Goal: Task Accomplishment & Management: Use online tool/utility

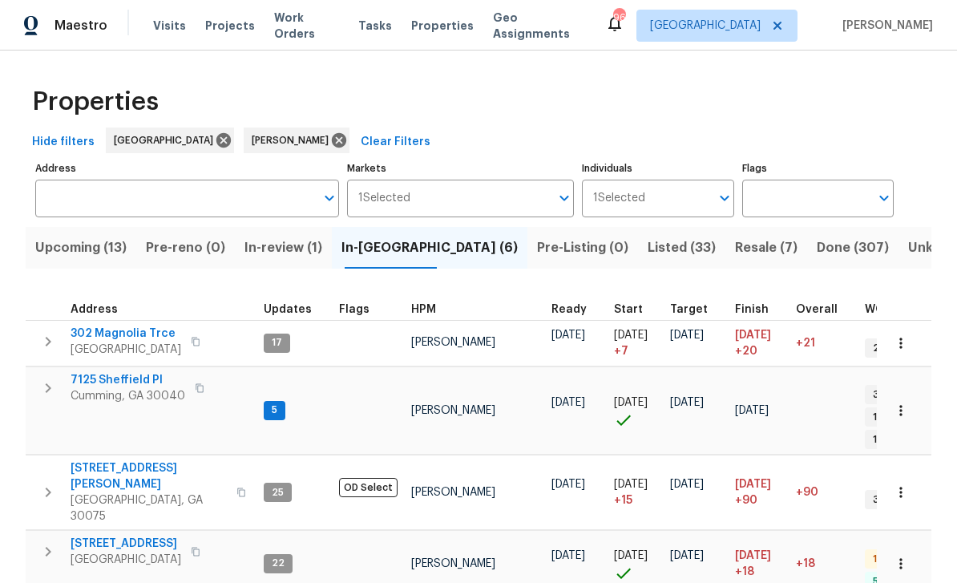
scroll to position [13, 0]
click at [648, 246] on span "Listed (33)" at bounding box center [682, 248] width 68 height 22
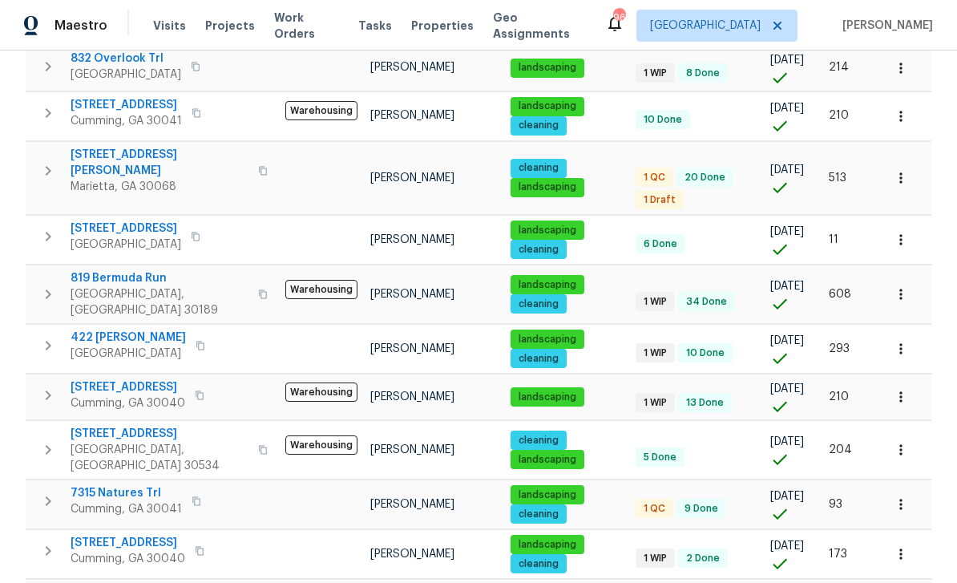
scroll to position [433, 0]
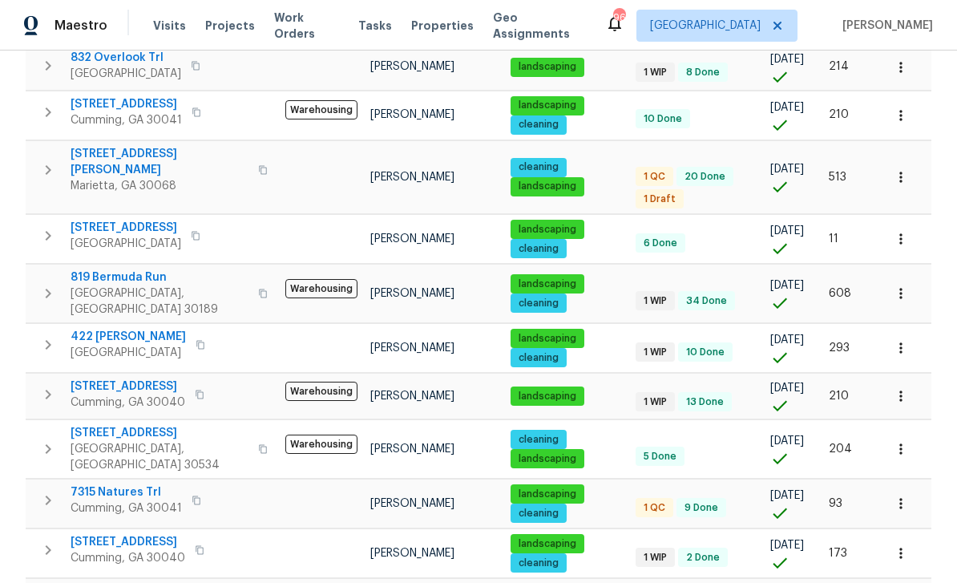
click at [109, 269] on span "819 Bermuda Run" at bounding box center [160, 277] width 178 height 16
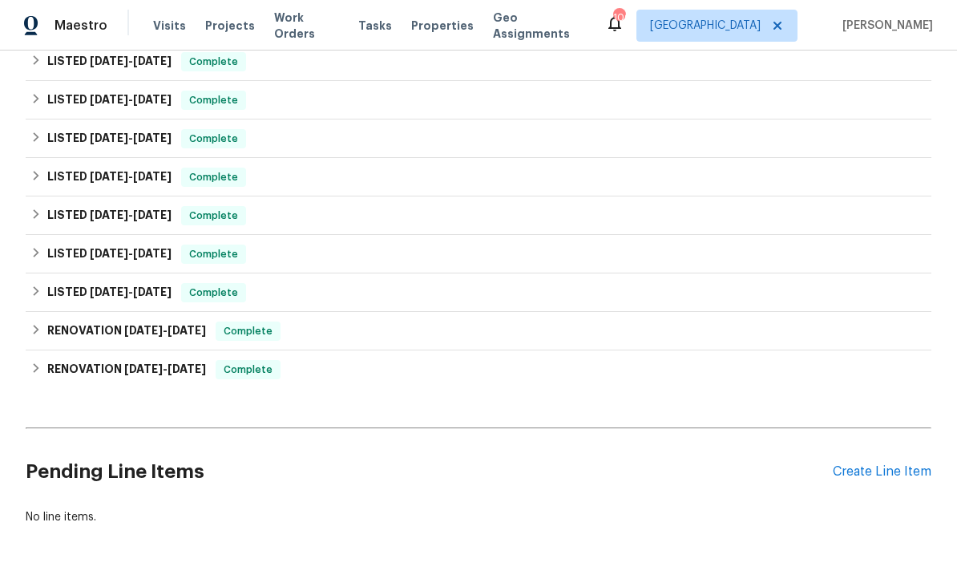
scroll to position [1756, 0]
click at [881, 470] on div "Create Line Item" at bounding box center [882, 472] width 99 height 15
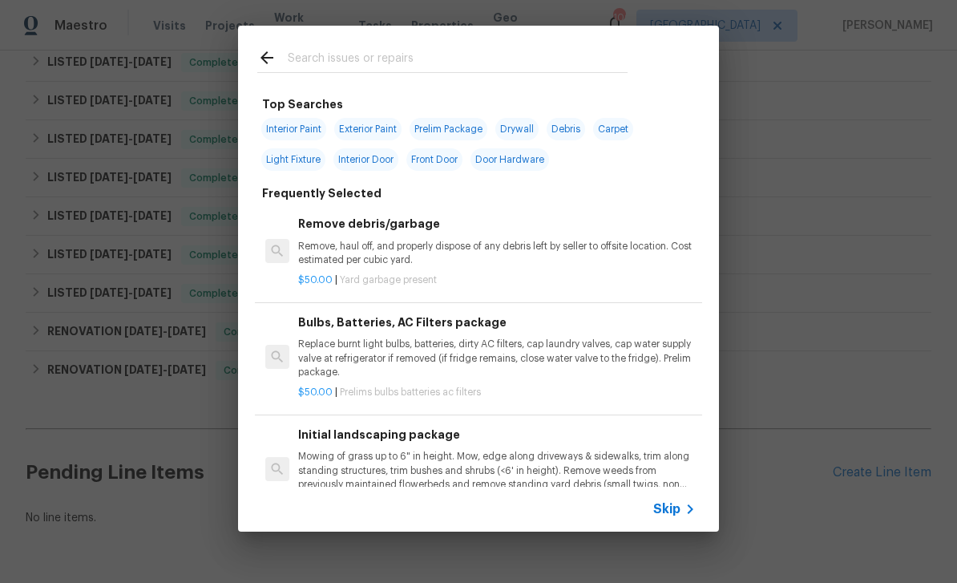
click at [324, 64] on input "text" at bounding box center [458, 60] width 340 height 24
type input "Garage"
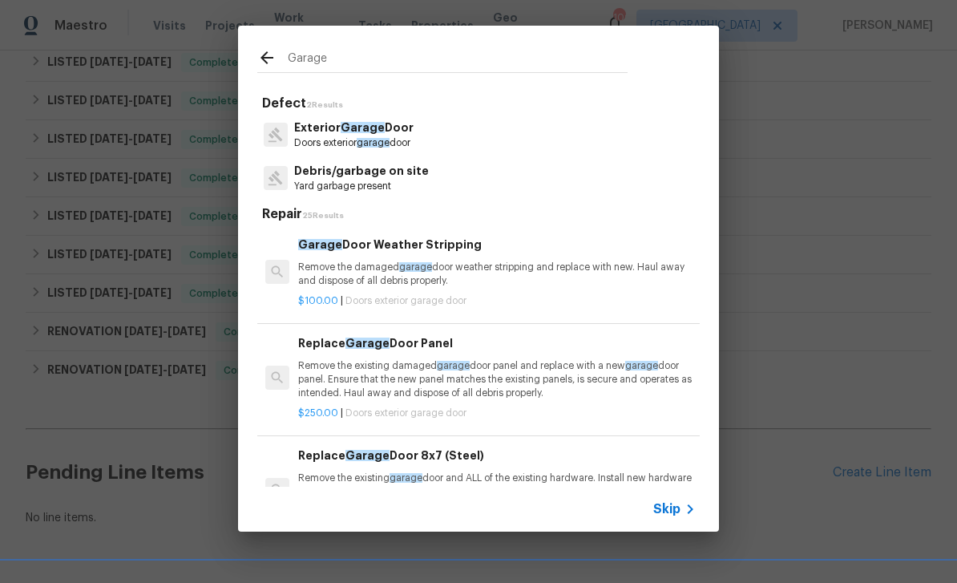
click at [326, 127] on p "Exterior Garage Door" at bounding box center [353, 127] width 119 height 17
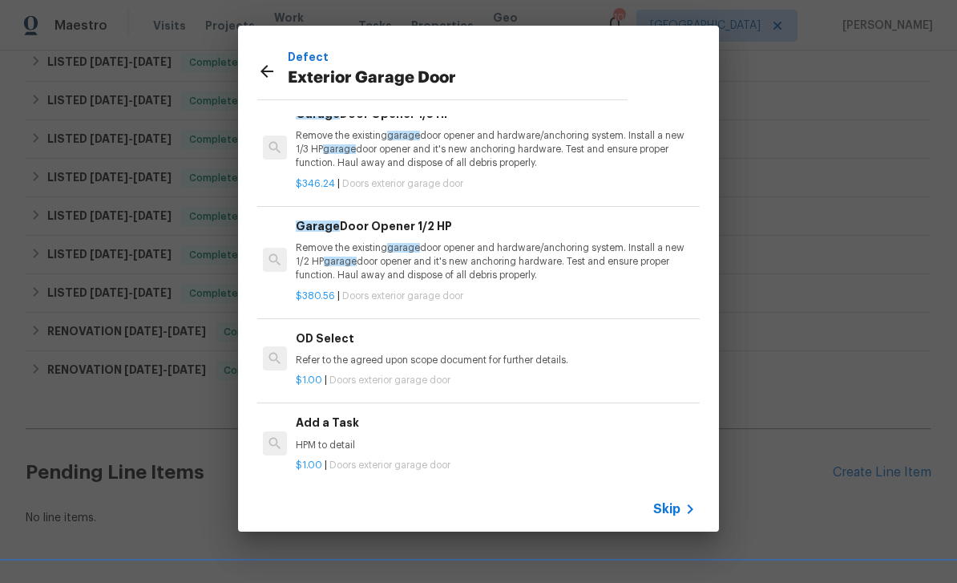
scroll to position [67, 0]
click at [323, 439] on p "HPM to detail" at bounding box center [495, 446] width 398 height 14
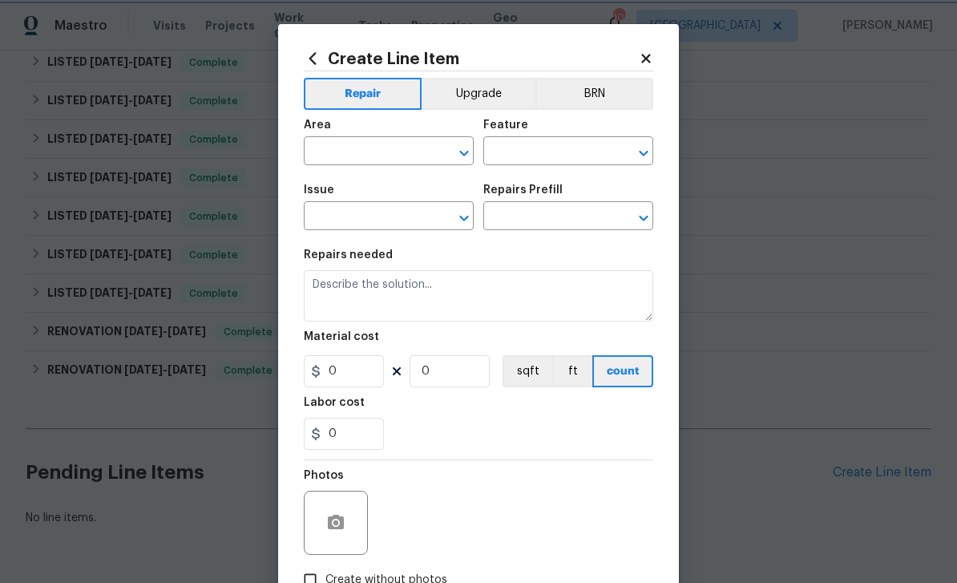
type input "Interior Door"
type input "Exterior Garage Door"
type input "Add a Task $1.00"
type textarea "HPM to detail"
type input "1"
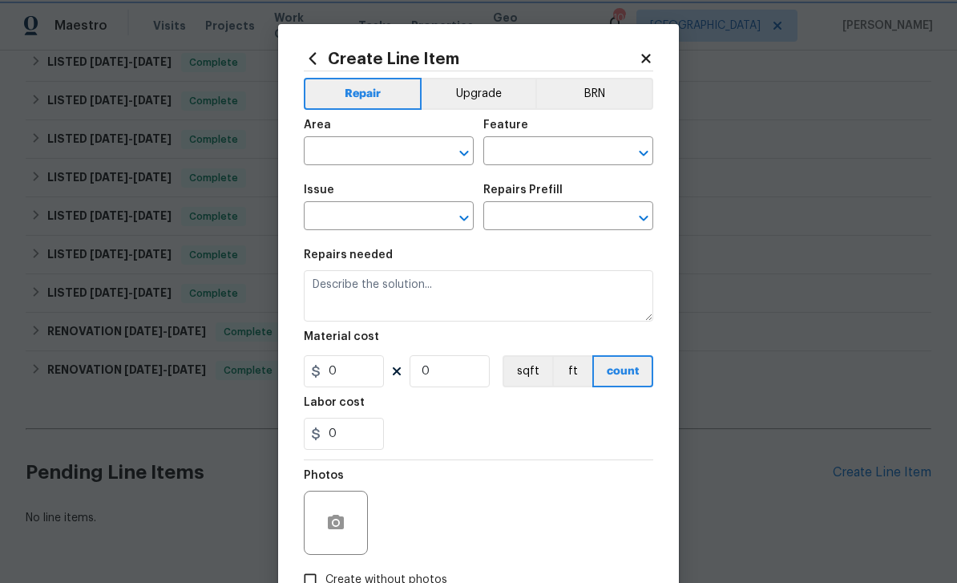
type input "1"
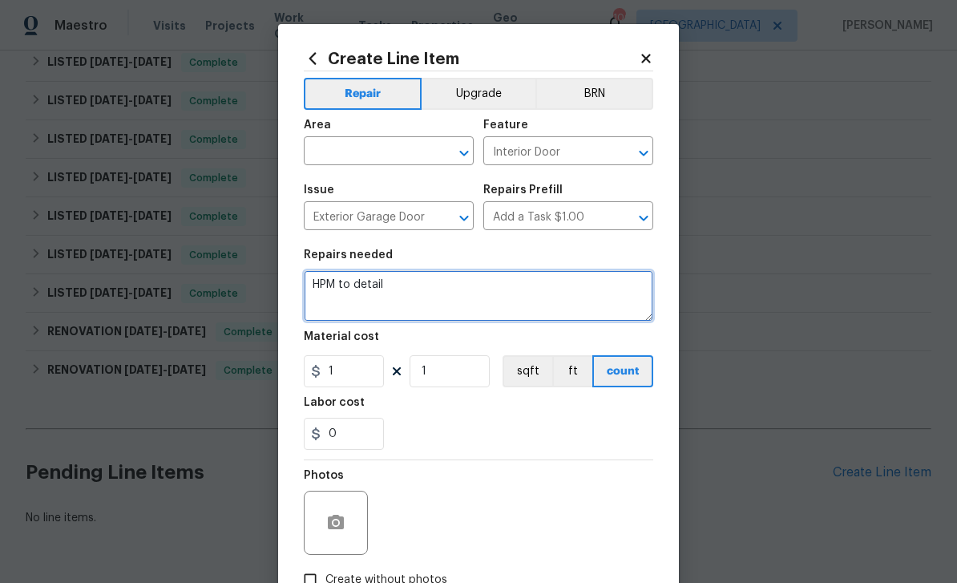
click at [390, 285] on textarea "HPM to detail" at bounding box center [479, 295] width 350 height 51
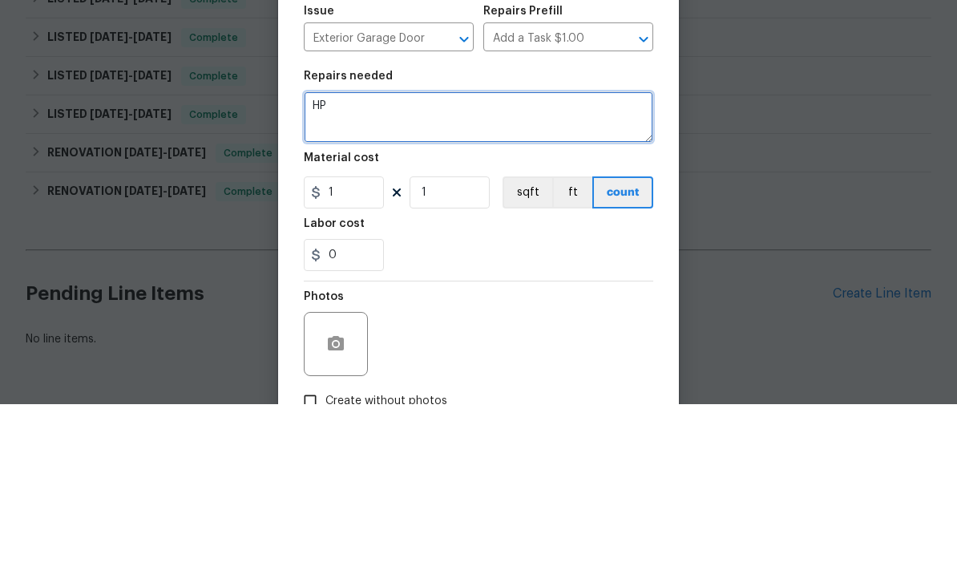
type textarea "H"
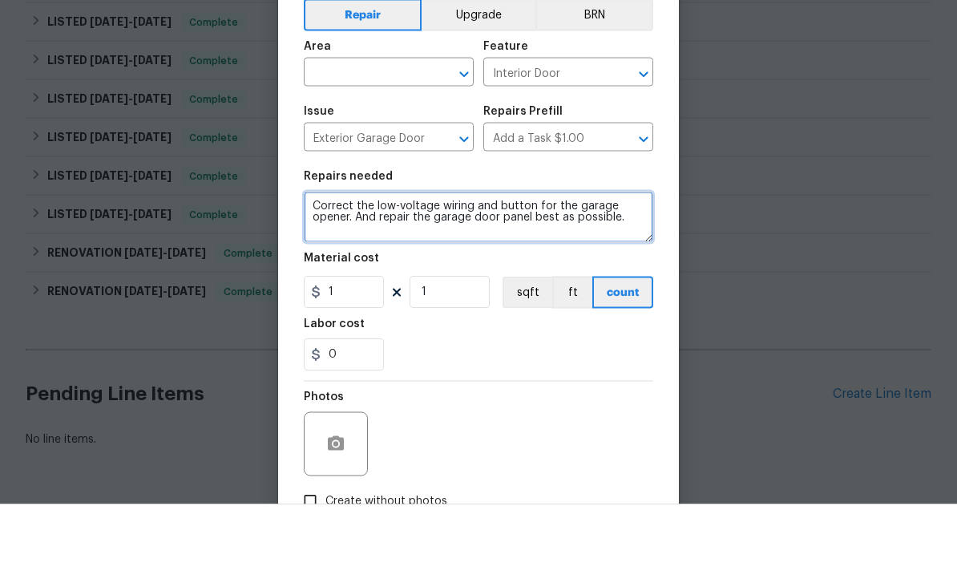
type textarea "Correct the low-voltage wiring and button for the garage opener. And repair the…"
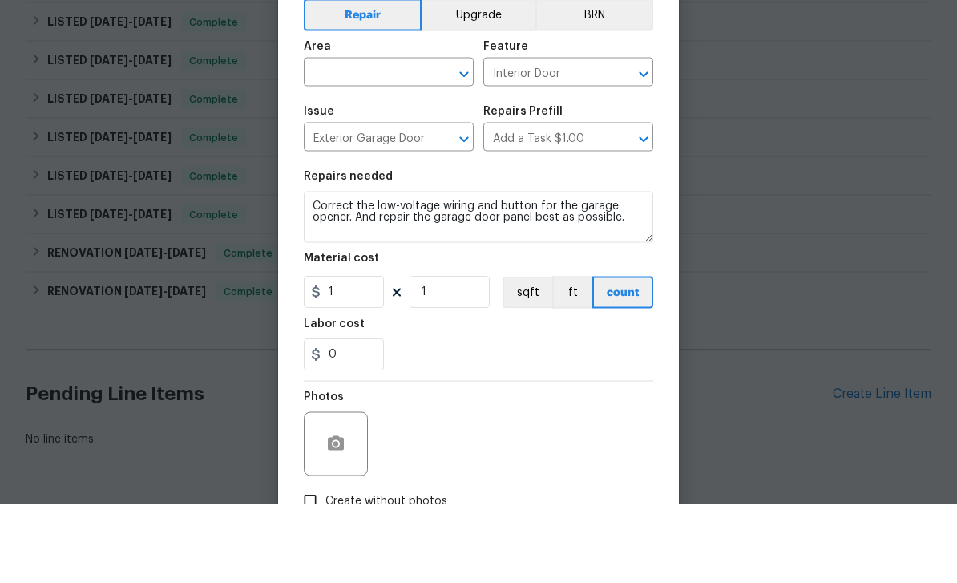
click at [393, 140] on input "text" at bounding box center [366, 152] width 125 height 25
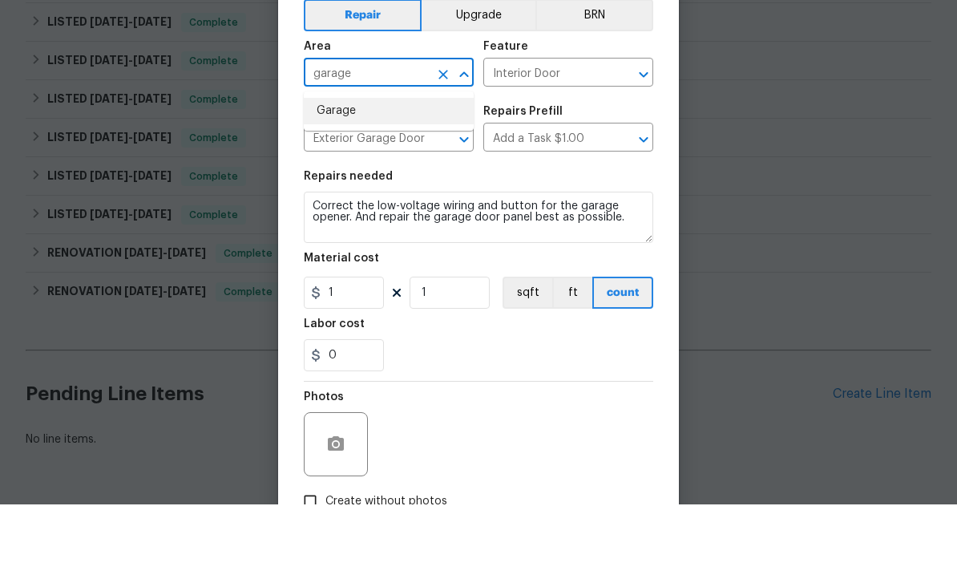
click at [334, 176] on li "Garage" at bounding box center [389, 189] width 170 height 26
type input "Garage"
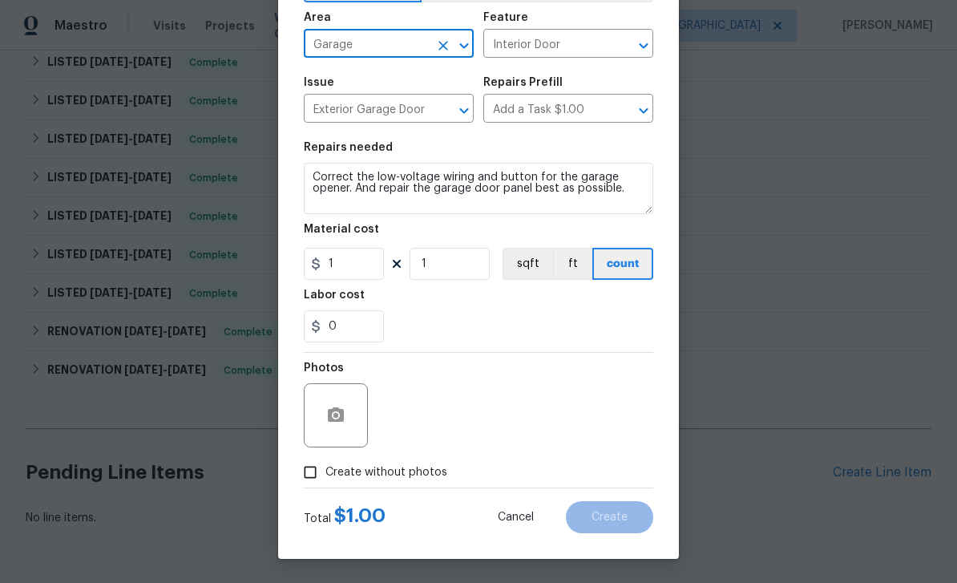
scroll to position [111, 0]
click at [313, 466] on input "Create without photos" at bounding box center [310, 472] width 30 height 30
checkbox input "true"
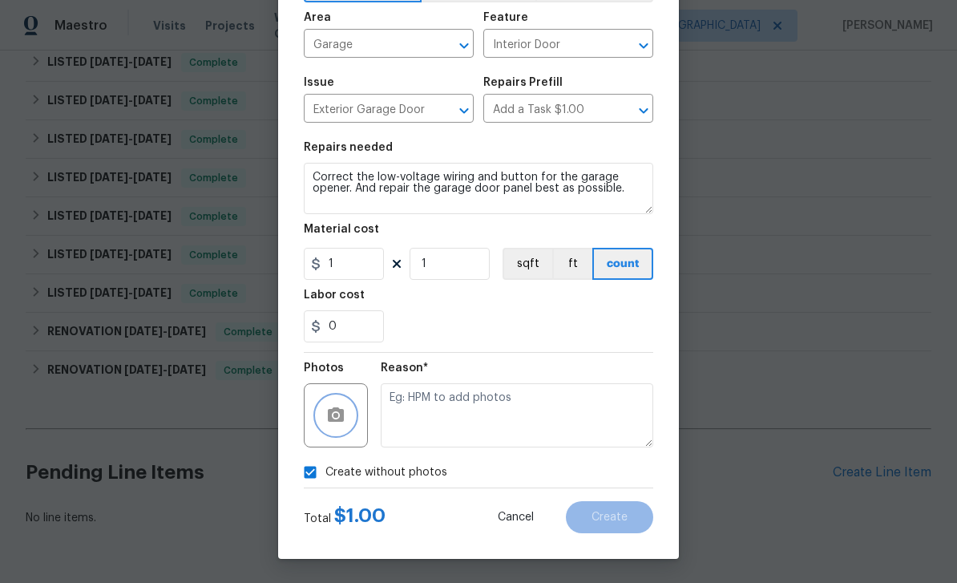
click at [338, 418] on icon "button" at bounding box center [336, 414] width 16 height 14
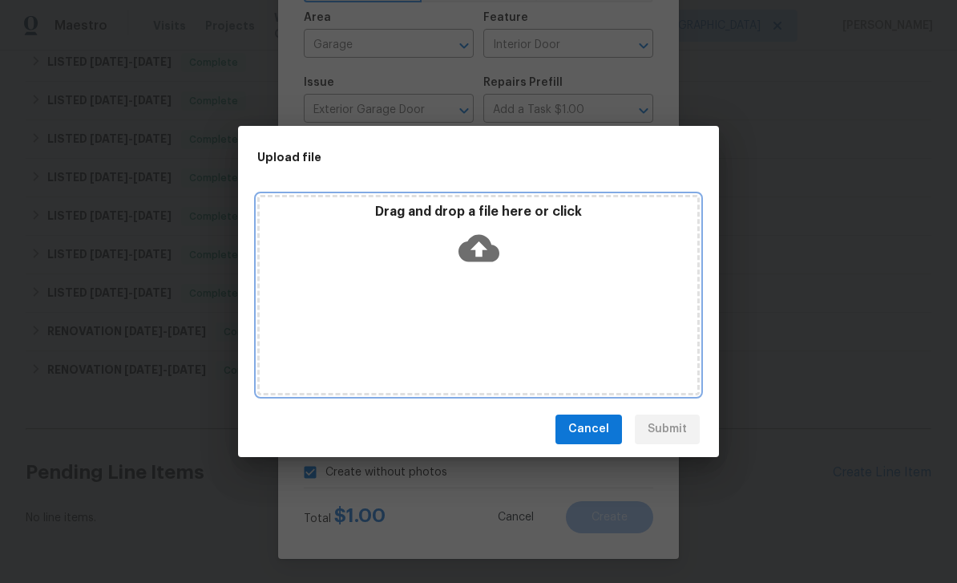
click at [326, 289] on div "Drag and drop a file here or click" at bounding box center [478, 295] width 443 height 200
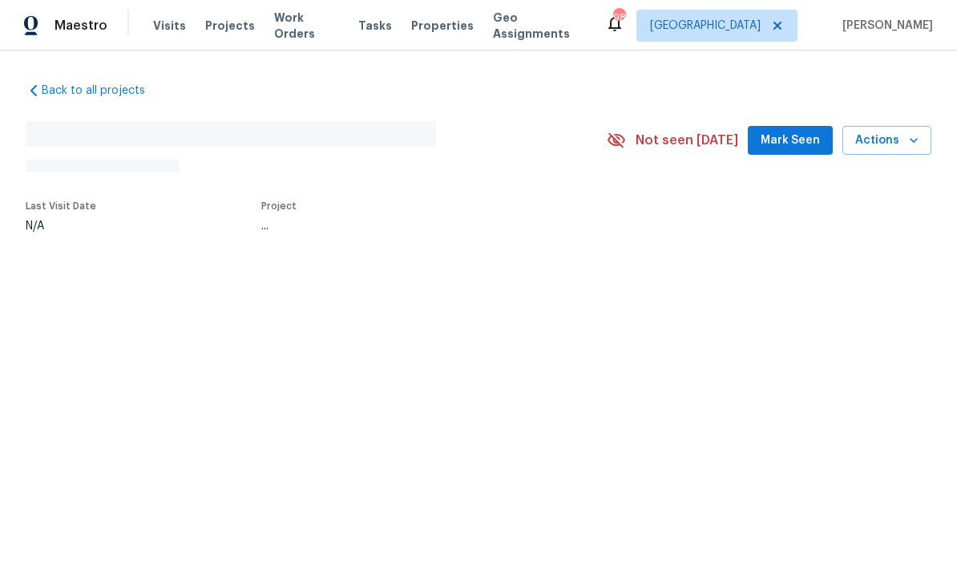
click at [790, 143] on span "Mark Seen" at bounding box center [790, 141] width 59 height 20
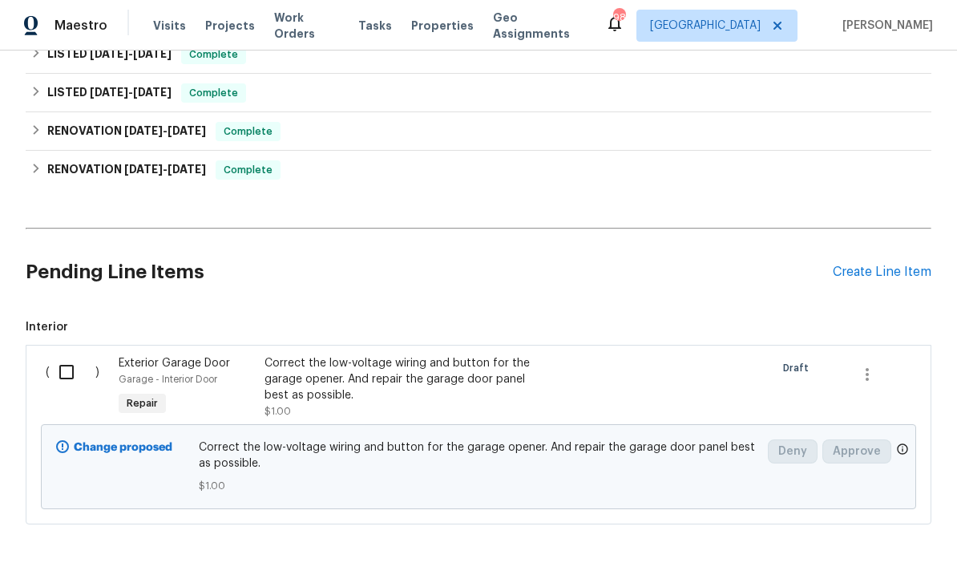
scroll to position [1955, 0]
click at [69, 367] on input "checkbox" at bounding box center [73, 373] width 46 height 34
checkbox input "true"
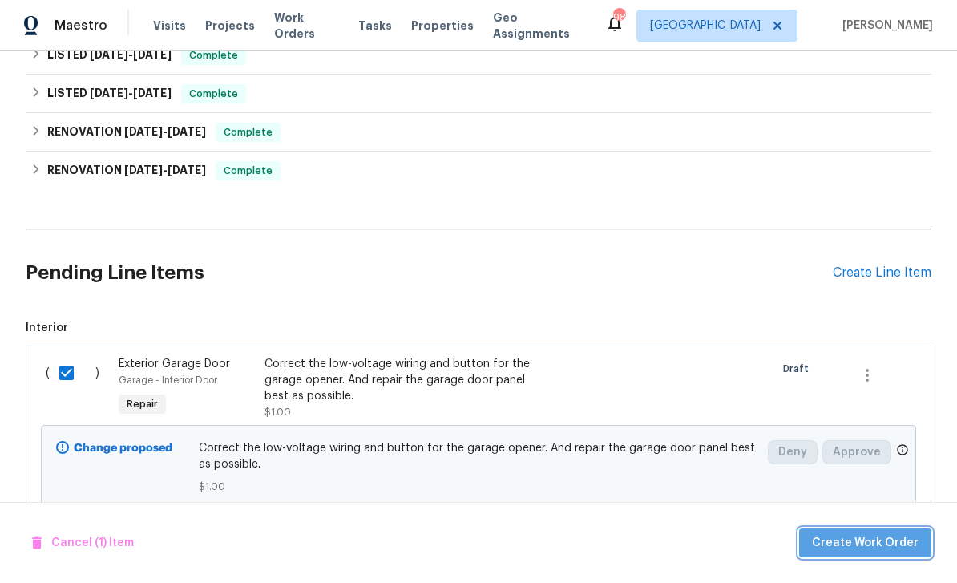
click at [875, 538] on span "Create Work Order" at bounding box center [865, 543] width 107 height 20
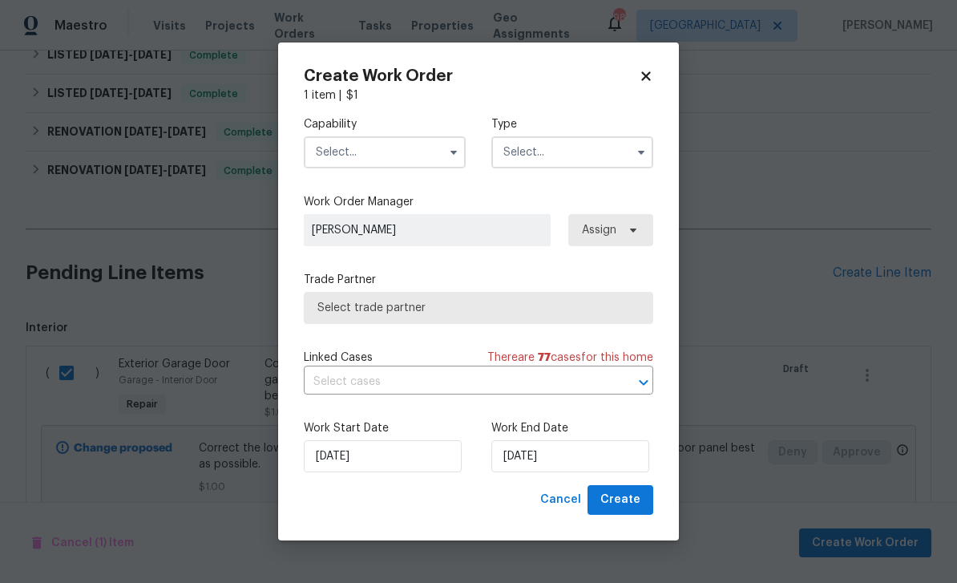
click at [422, 149] on input "text" at bounding box center [385, 152] width 162 height 32
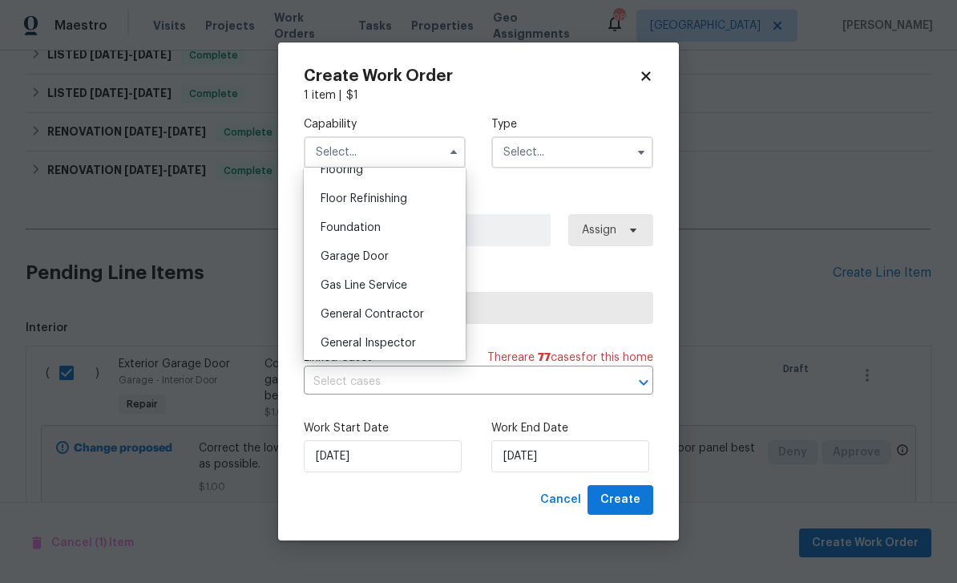
scroll to position [636, 0]
click at [423, 259] on div "Garage Door" at bounding box center [385, 259] width 154 height 29
type input "Garage Door"
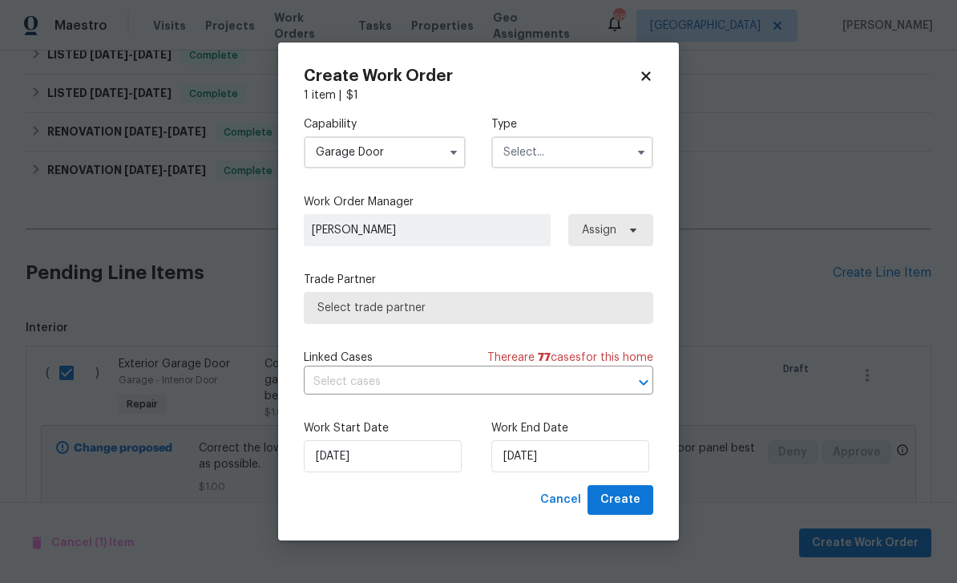
click at [580, 148] on input "text" at bounding box center [572, 152] width 162 height 32
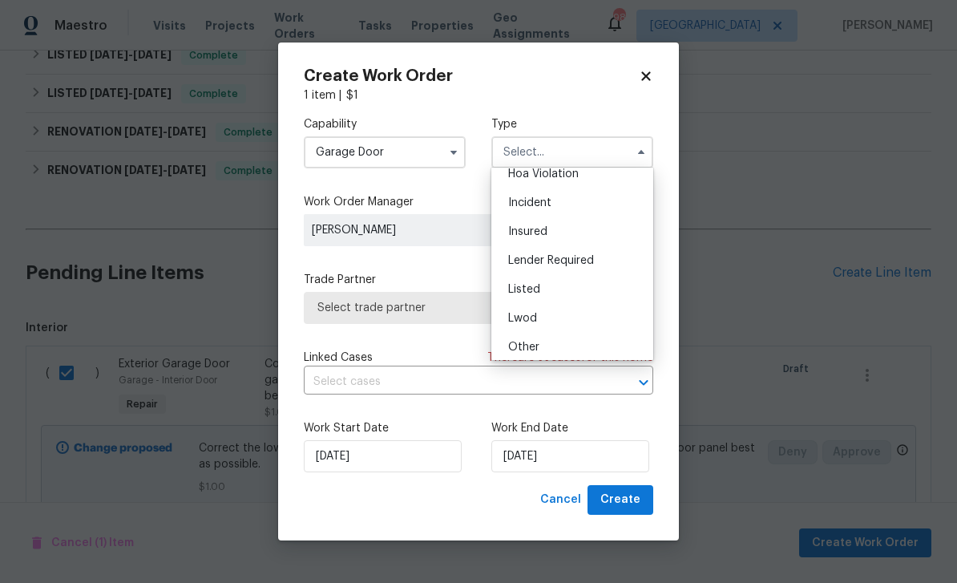
scroll to position [46, 0]
click at [609, 284] on div "Listed" at bounding box center [572, 284] width 154 height 29
type input "Listed"
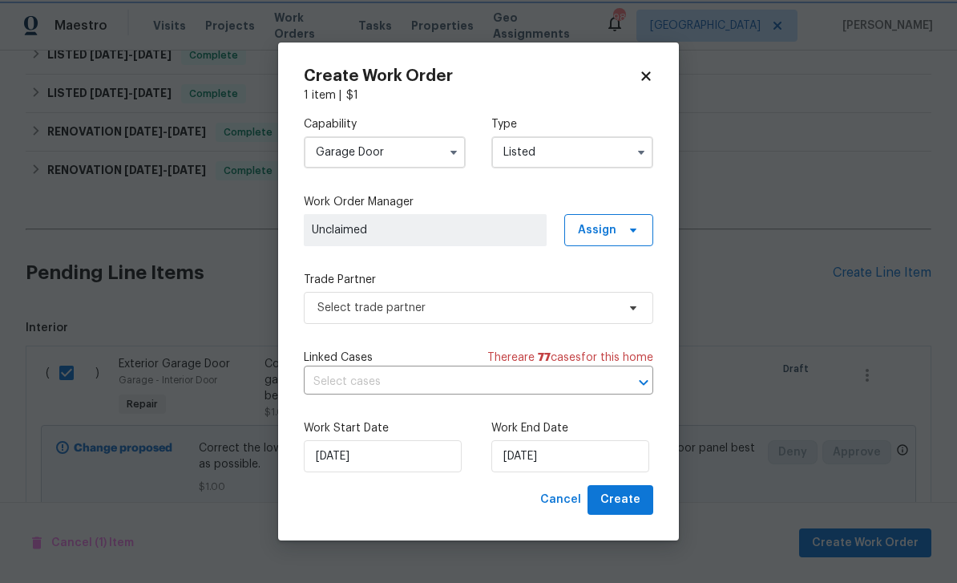
scroll to position [0, 0]
click at [599, 228] on span "Assign" at bounding box center [597, 230] width 38 height 16
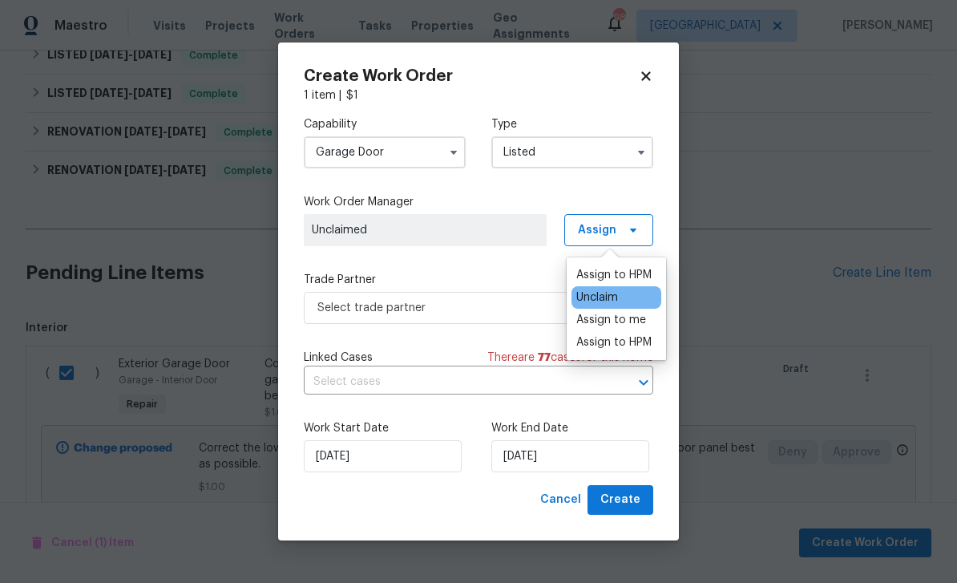
click at [629, 270] on div "Assign to HPM" at bounding box center [613, 275] width 75 height 16
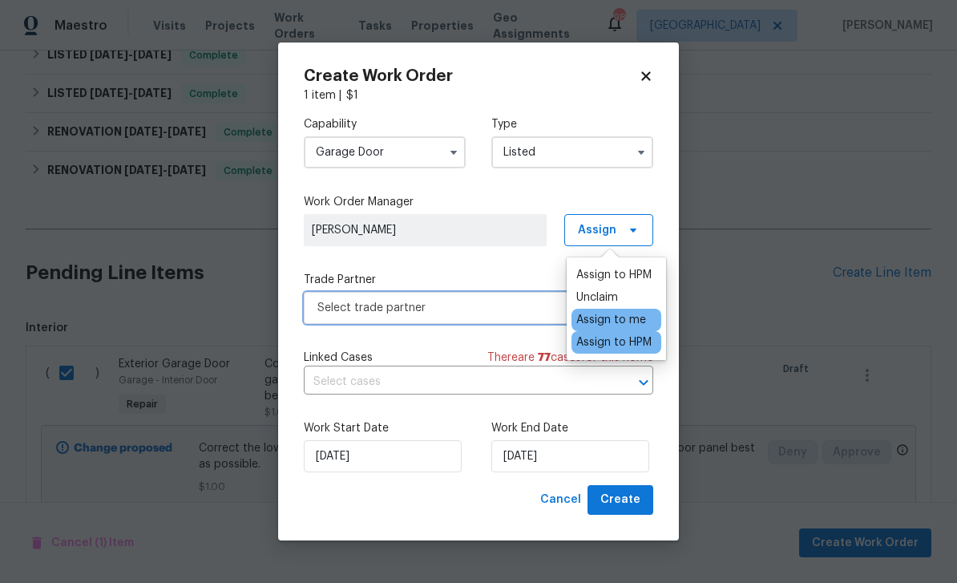
click at [511, 307] on span "Select trade partner" at bounding box center [466, 308] width 299 height 16
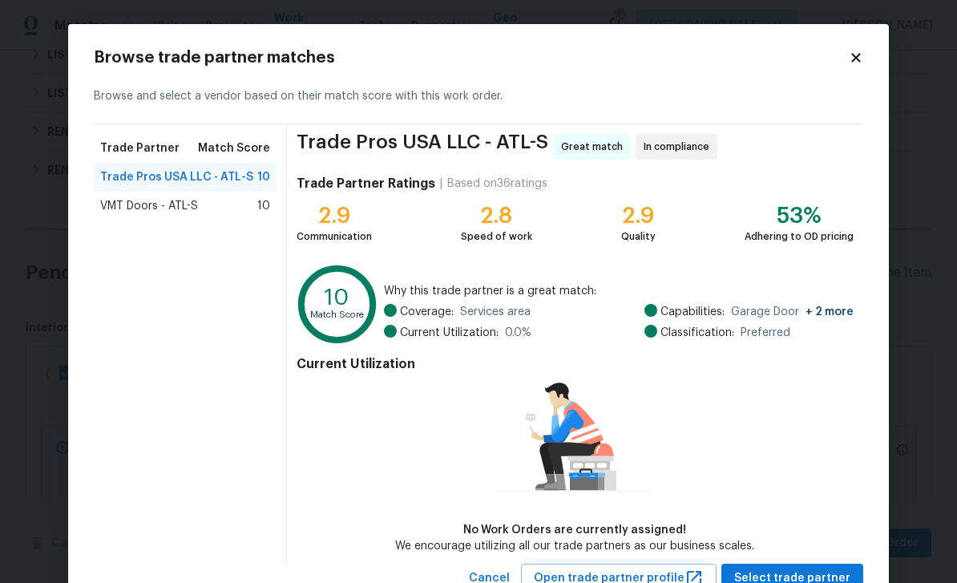
click at [127, 197] on div "VMT Doors - ATL-S 10" at bounding box center [185, 206] width 183 height 29
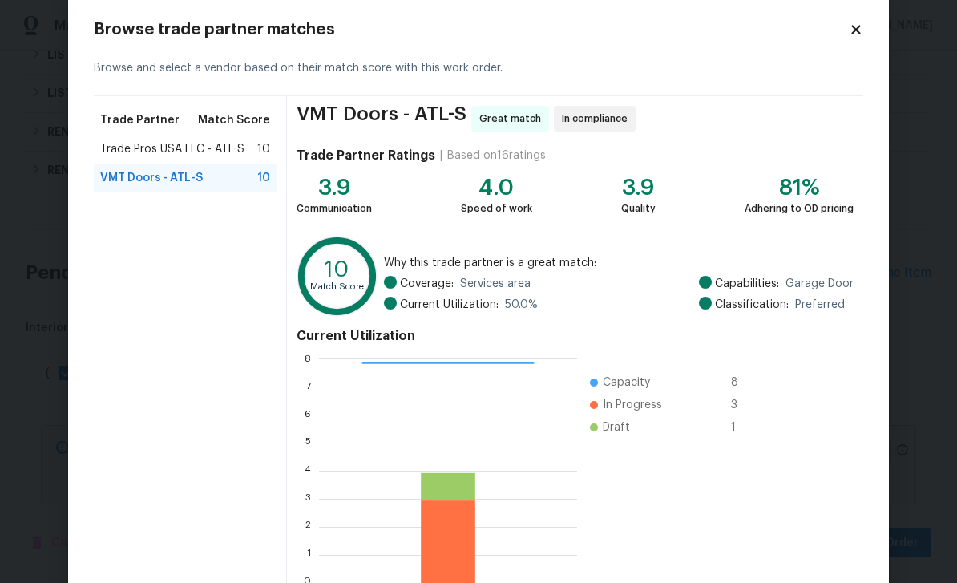
scroll to position [104, 0]
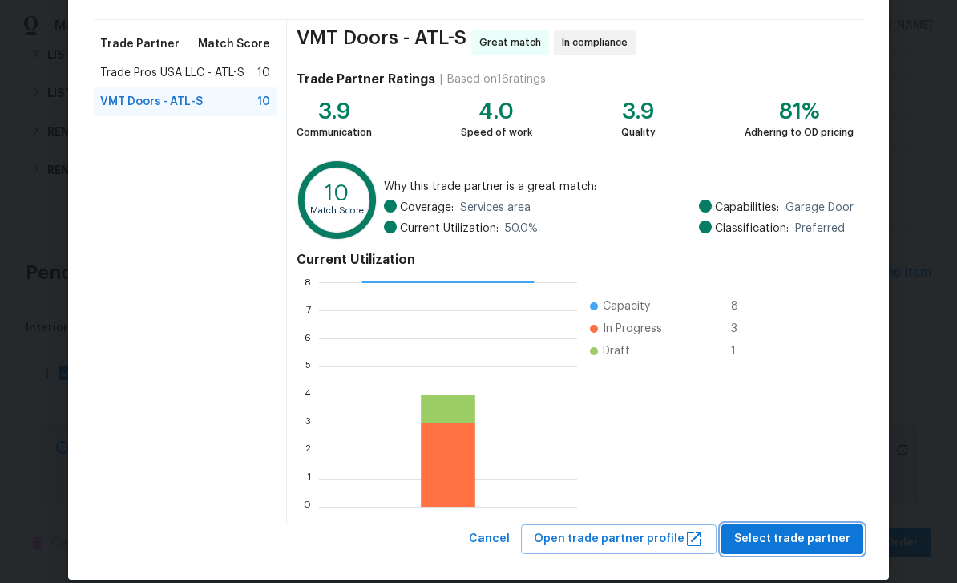
click at [800, 543] on span "Select trade partner" at bounding box center [792, 539] width 116 height 20
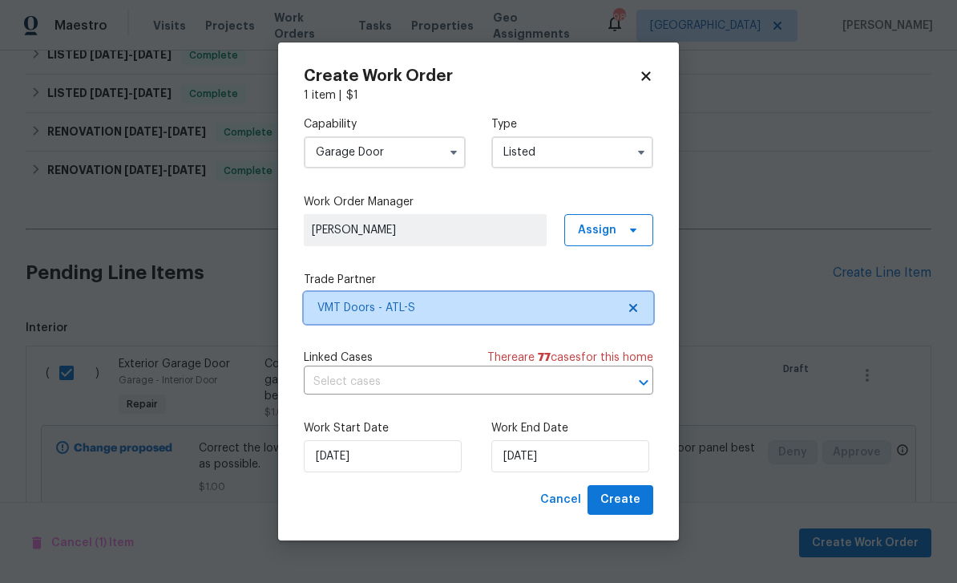
scroll to position [0, 0]
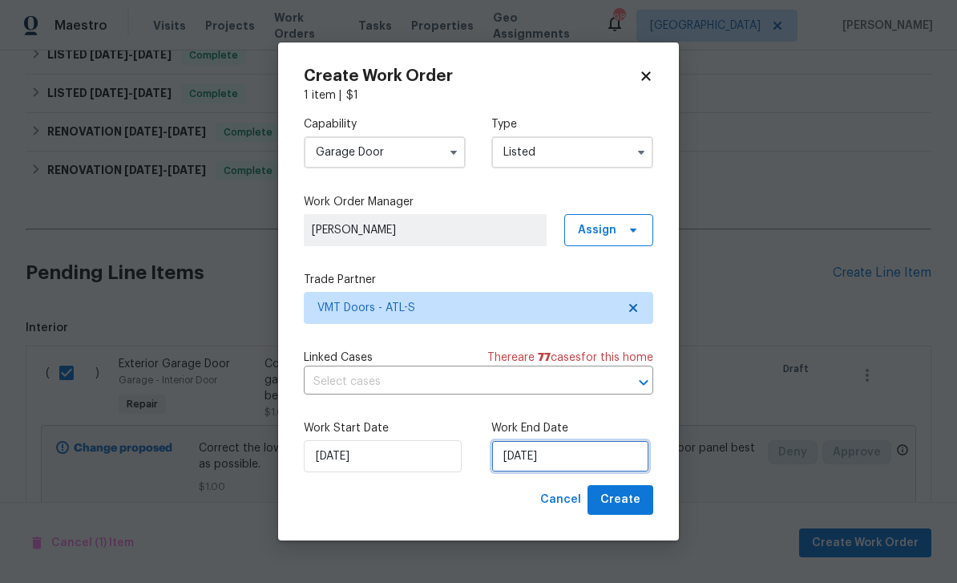
click at [627, 459] on input "10/8/2025" at bounding box center [570, 456] width 158 height 32
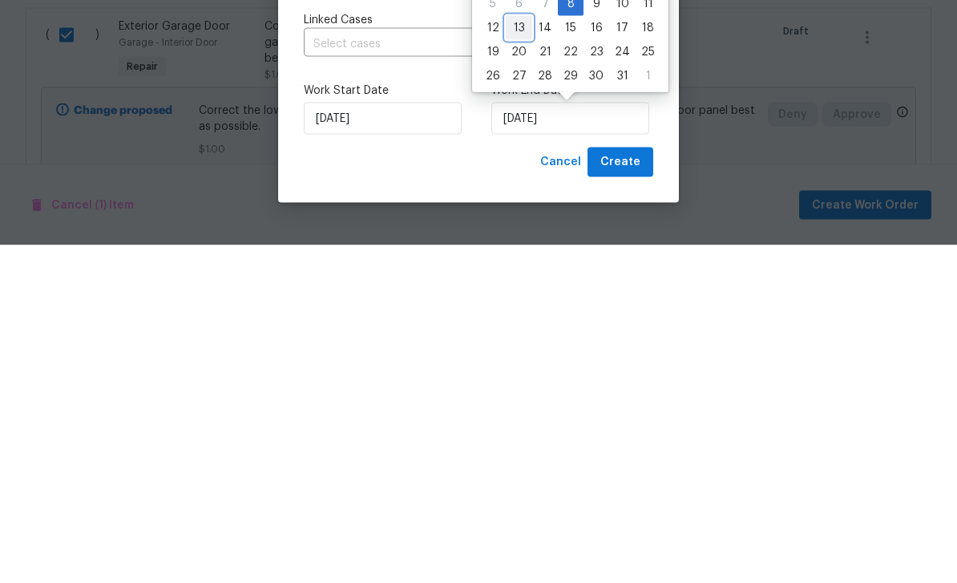
click at [520, 354] on div "13" at bounding box center [519, 365] width 26 height 22
type input "10/13/2025"
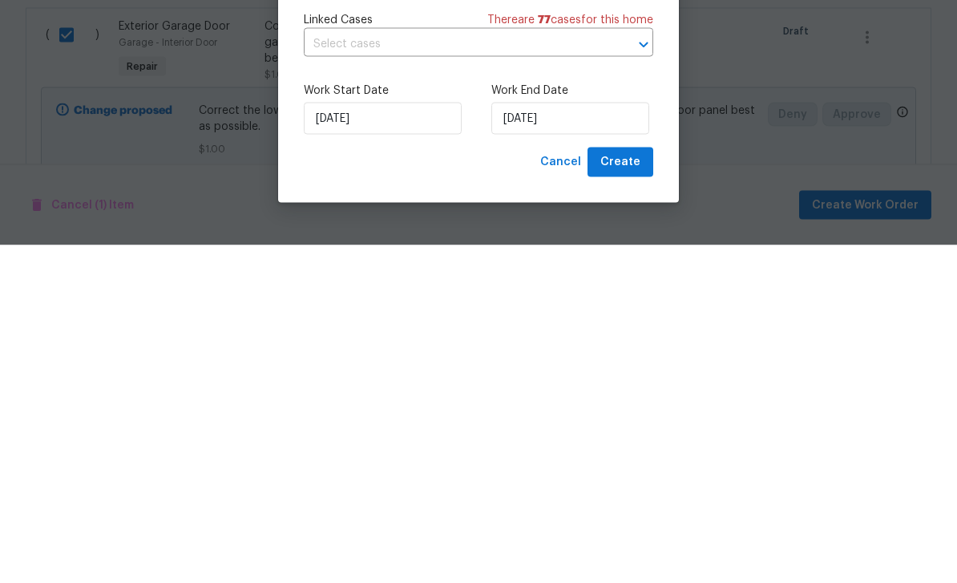
scroll to position [51, 0]
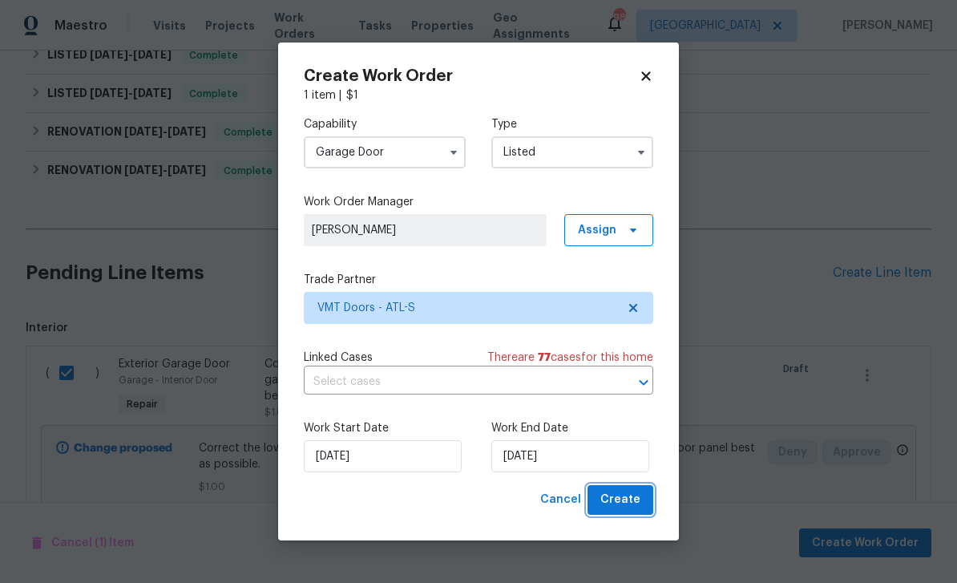
click at [621, 496] on span "Create" at bounding box center [620, 500] width 40 height 20
checkbox input "false"
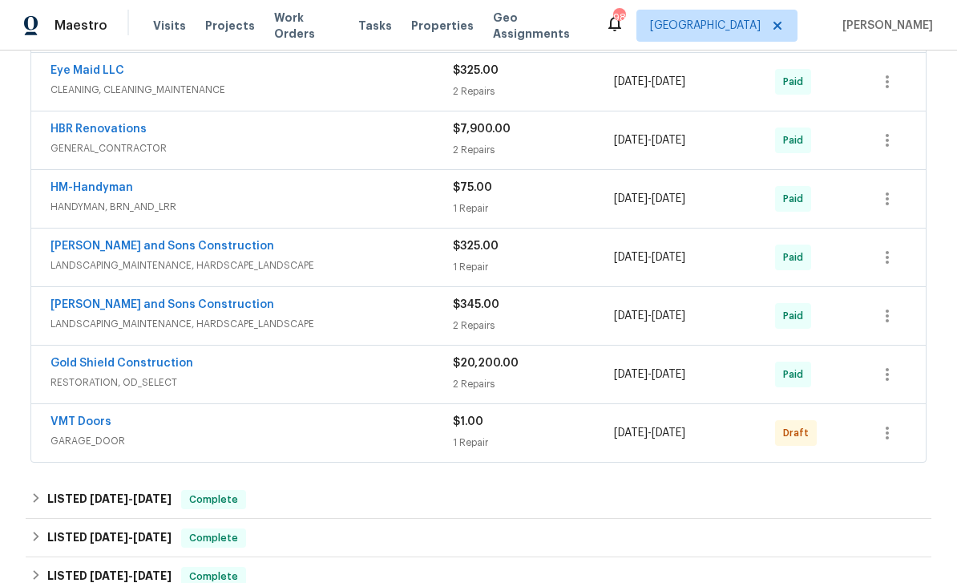
scroll to position [1316, 0]
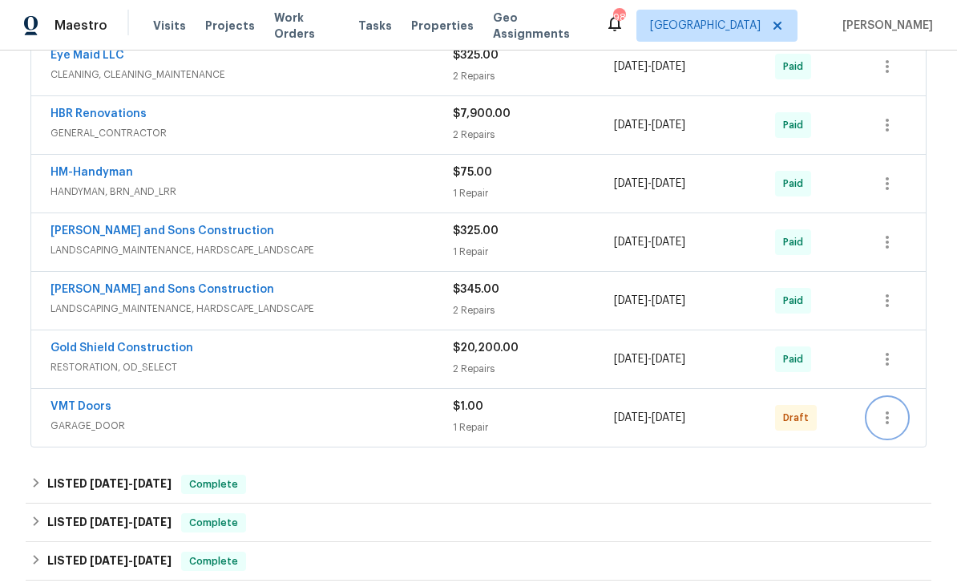
click at [891, 408] on icon "button" at bounding box center [887, 417] width 19 height 19
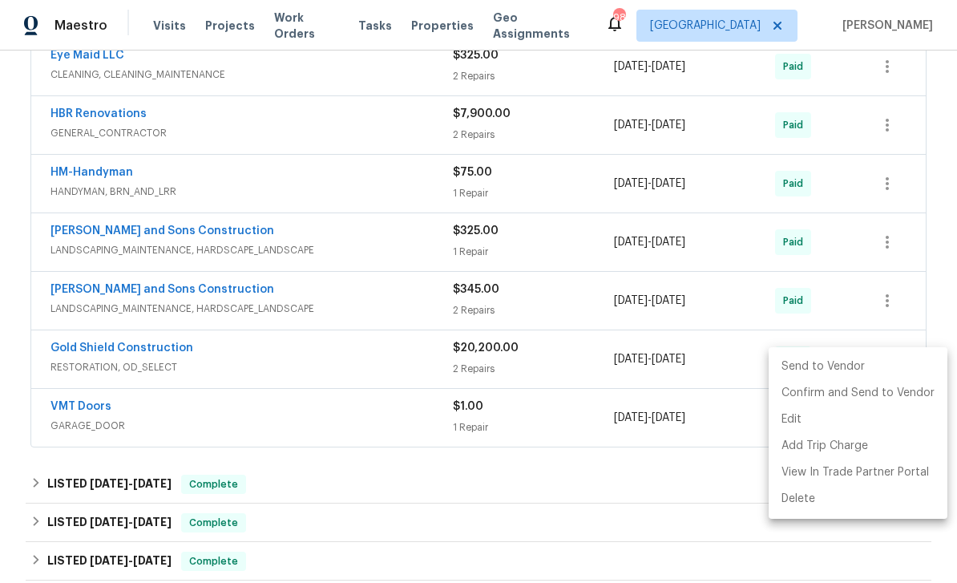
click at [865, 367] on li "Send to Vendor" at bounding box center [858, 367] width 179 height 26
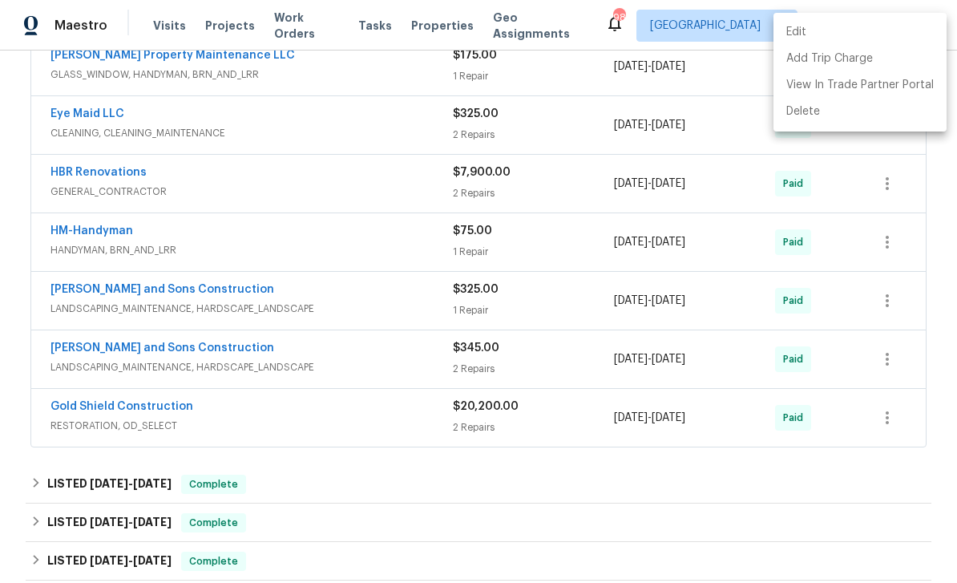
click at [940, 313] on div at bounding box center [478, 291] width 957 height 583
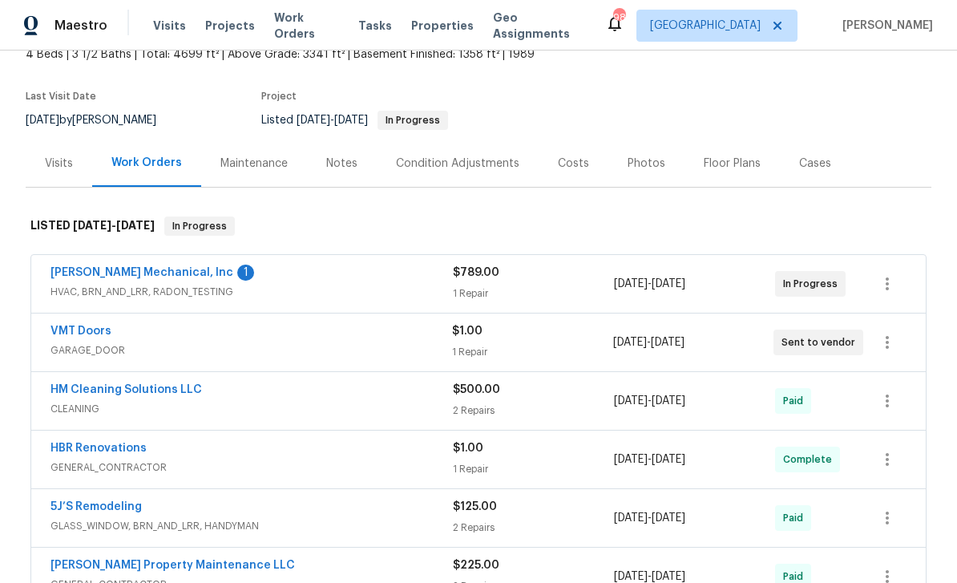
click at [68, 325] on link "VMT Doors" at bounding box center [81, 330] width 61 height 11
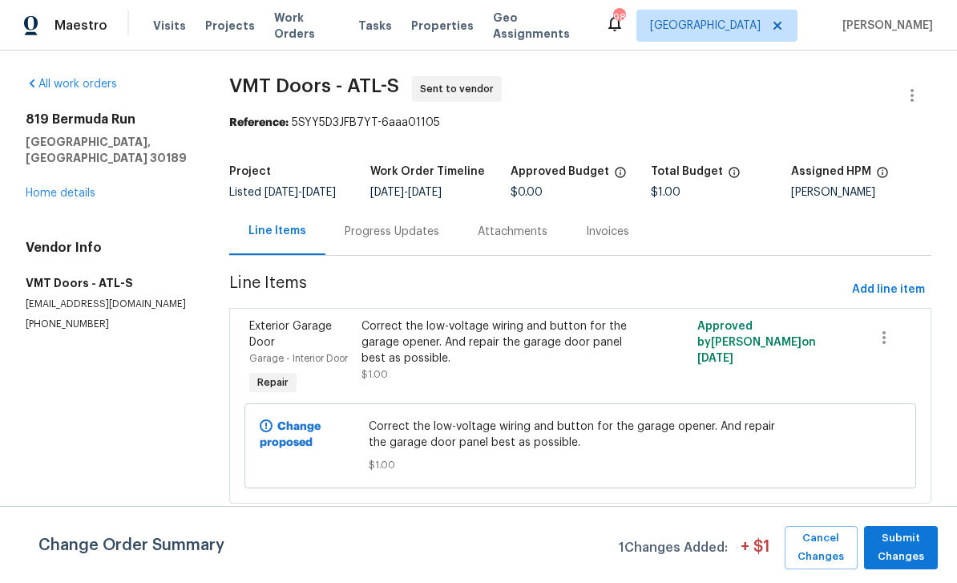
click at [300, 350] on div "Exterior Garage Door" at bounding box center [300, 334] width 103 height 32
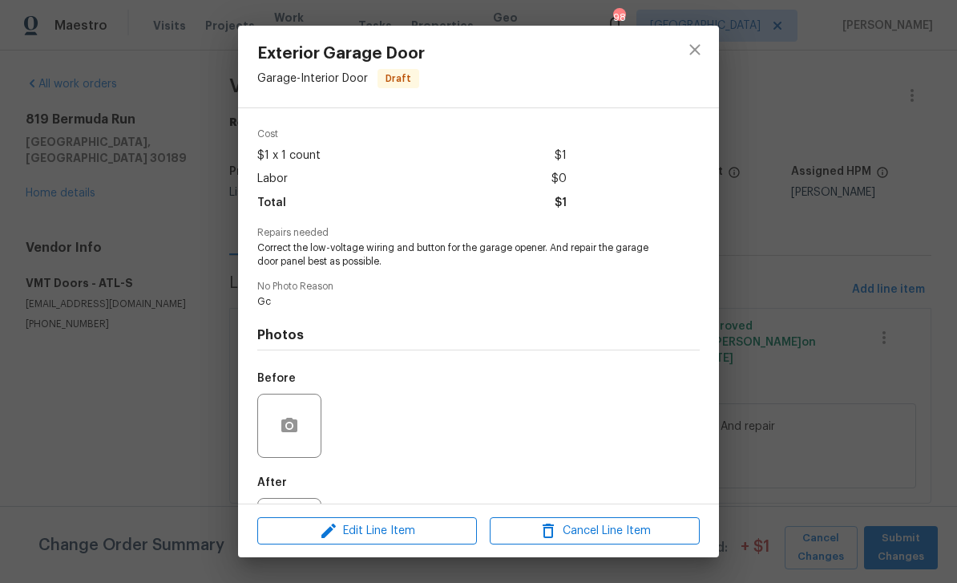
scroll to position [123, 0]
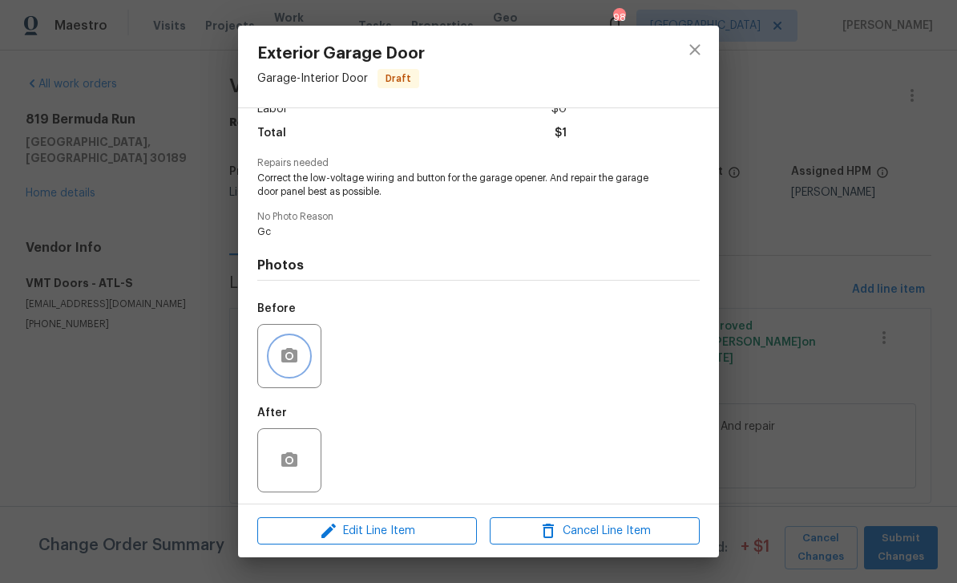
click at [302, 356] on button "button" at bounding box center [289, 356] width 38 height 38
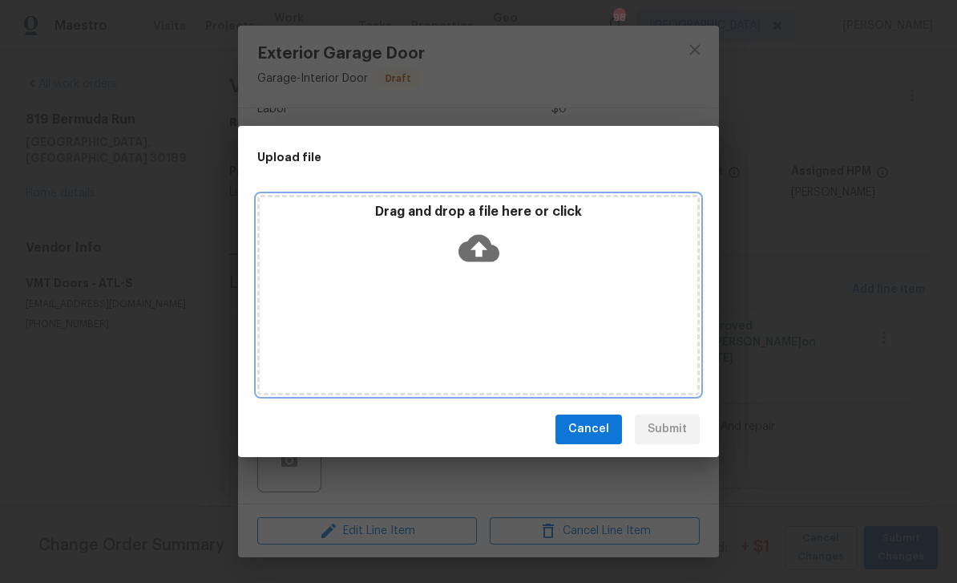
click at [625, 306] on div "Drag and drop a file here or click" at bounding box center [478, 295] width 443 height 200
